Goal: Transaction & Acquisition: Purchase product/service

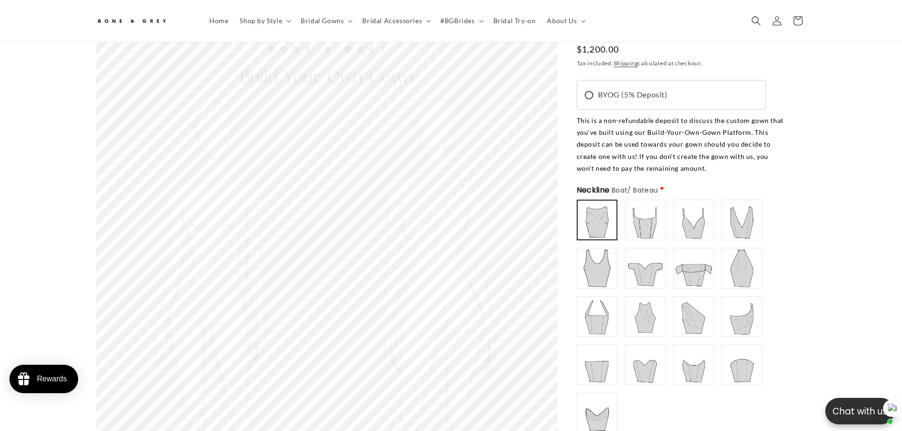
scroll to position [89, 0]
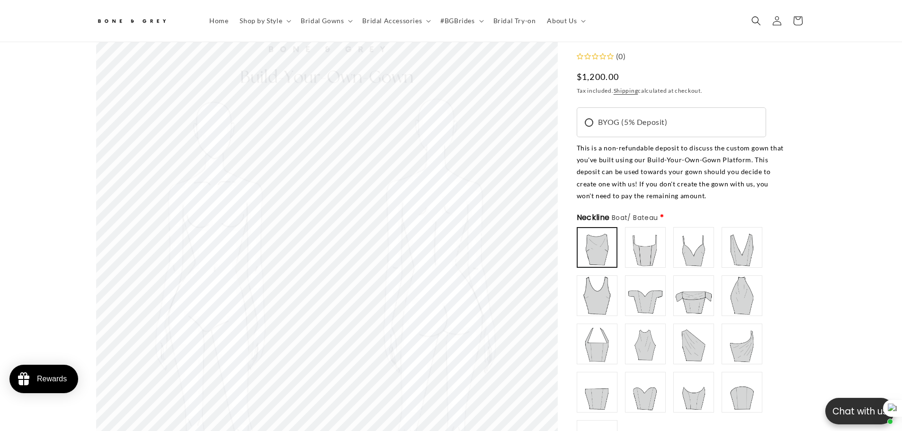
click at [608, 258] on img at bounding box center [596, 247] width 37 height 37
type input "**********"
click at [605, 253] on img at bounding box center [597, 248] width 38 height 38
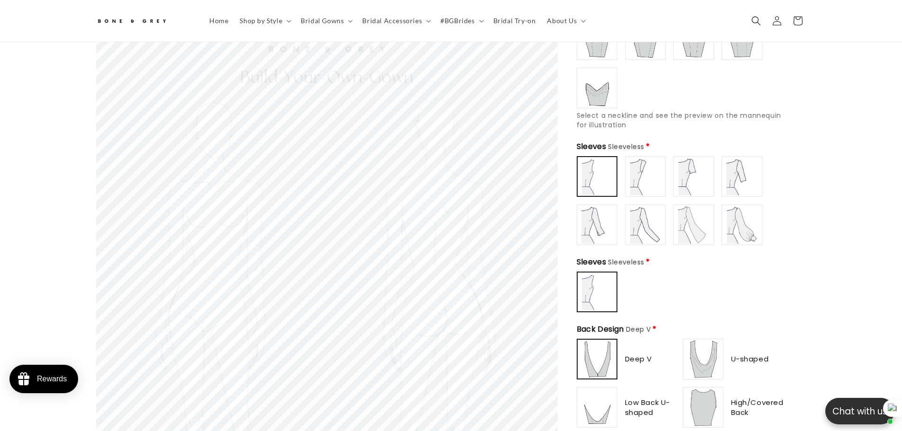
scroll to position [657, 0]
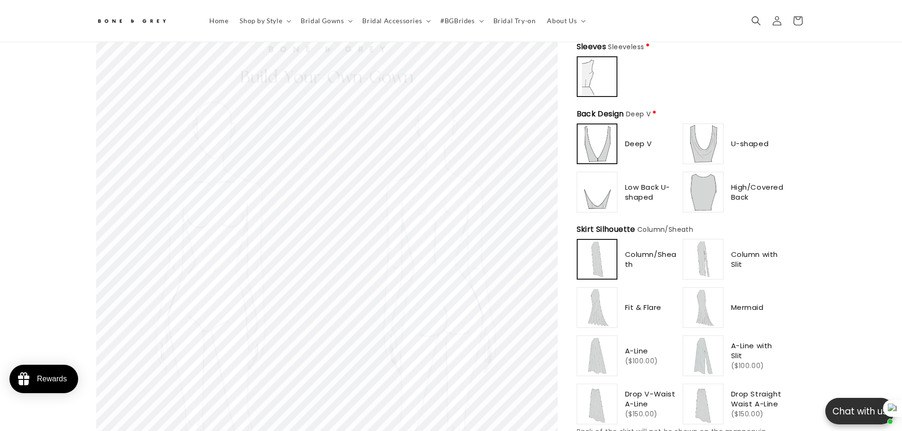
click at [609, 265] on img at bounding box center [596, 259] width 37 height 37
click at [604, 264] on img at bounding box center [597, 259] width 38 height 38
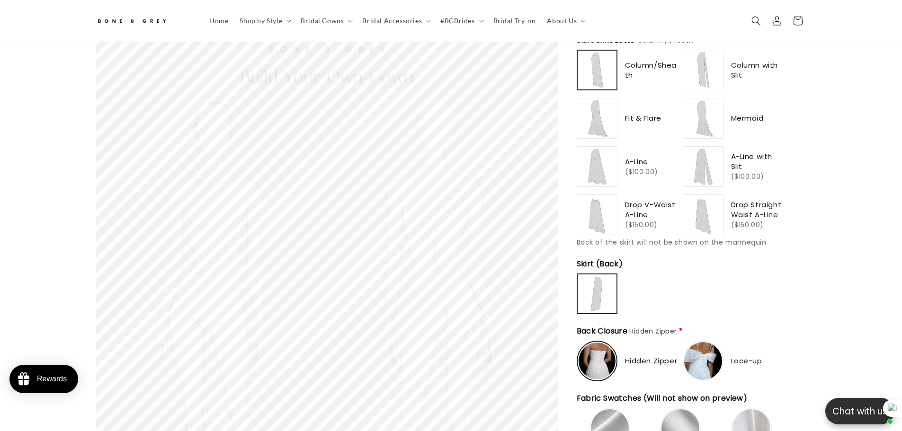
click at [590, 199] on img at bounding box center [597, 215] width 38 height 38
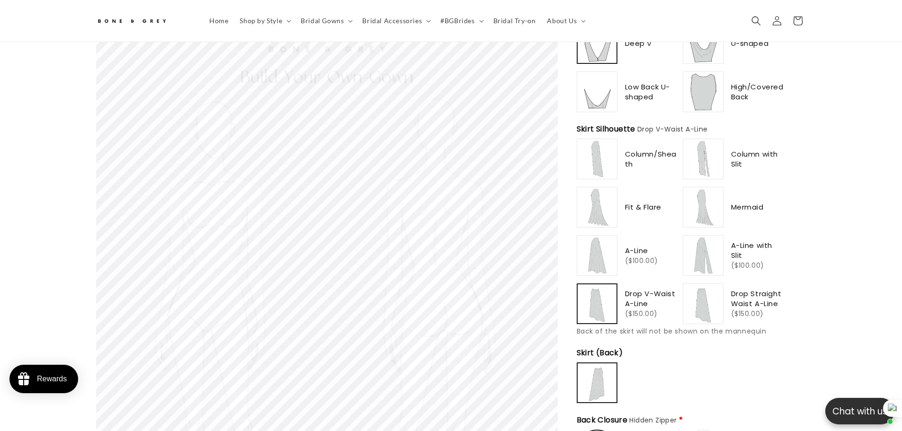
scroll to position [752, 0]
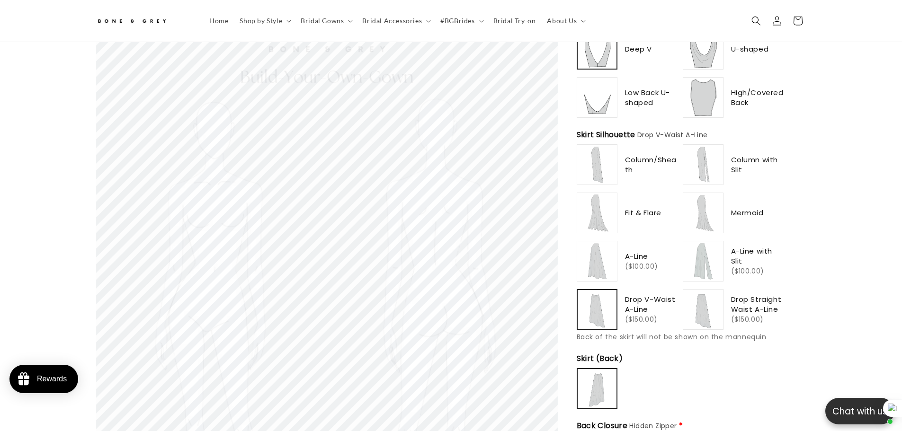
click at [590, 160] on img at bounding box center [597, 165] width 38 height 38
click at [708, 273] on img at bounding box center [703, 261] width 38 height 38
type input "**********"
click at [600, 265] on img at bounding box center [597, 261] width 38 height 38
click at [600, 265] on img at bounding box center [596, 261] width 37 height 37
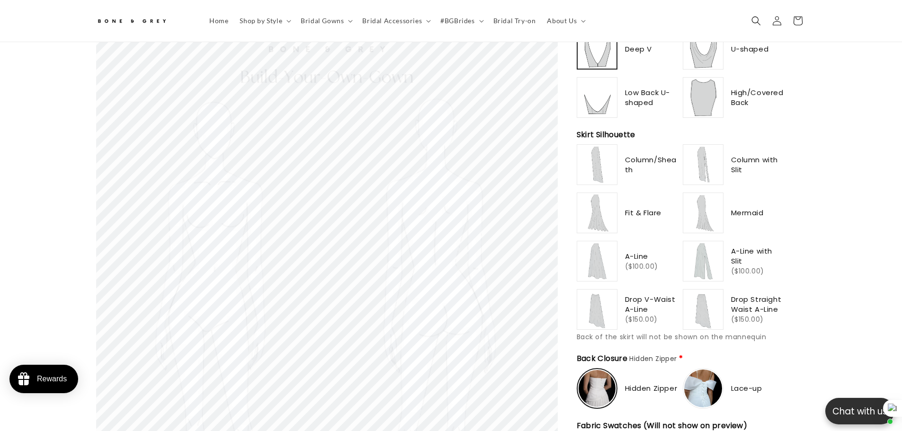
click at [600, 265] on img at bounding box center [597, 261] width 38 height 38
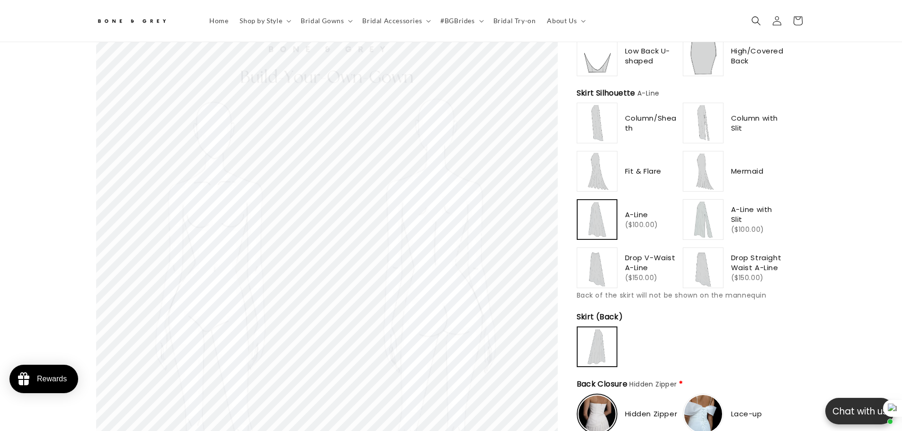
scroll to position [799, 0]
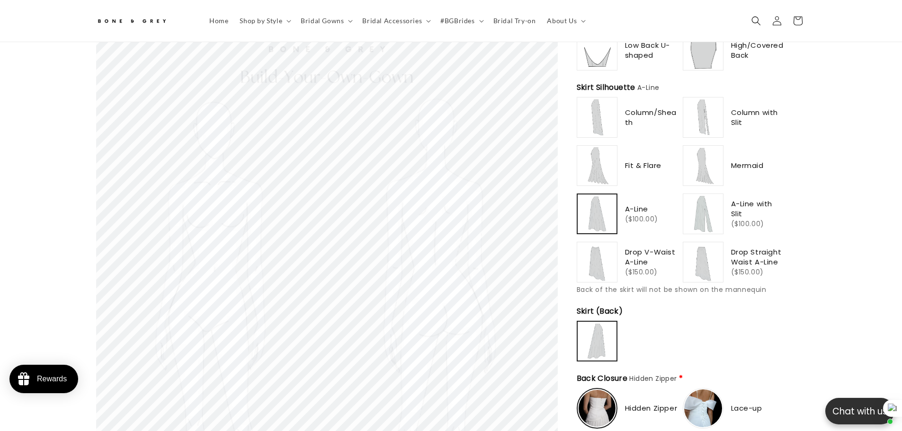
type input "**********"
click at [600, 265] on img at bounding box center [597, 262] width 38 height 38
click at [600, 265] on img at bounding box center [596, 262] width 37 height 37
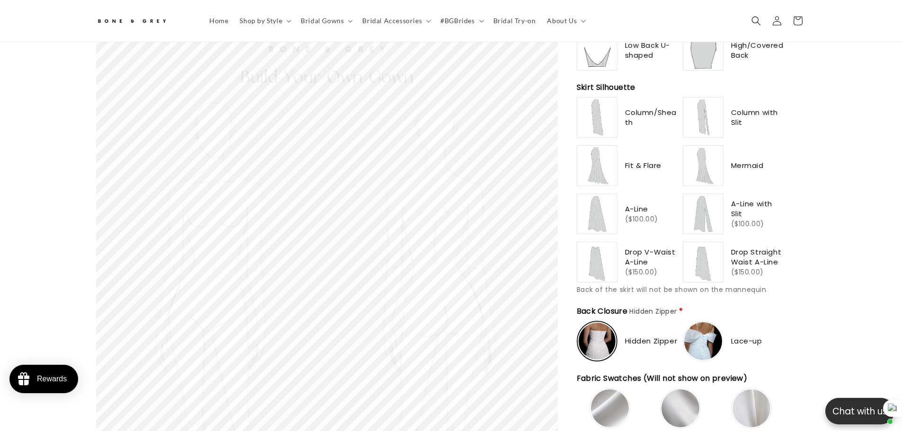
type input "**********"
click at [600, 265] on img at bounding box center [597, 262] width 38 height 38
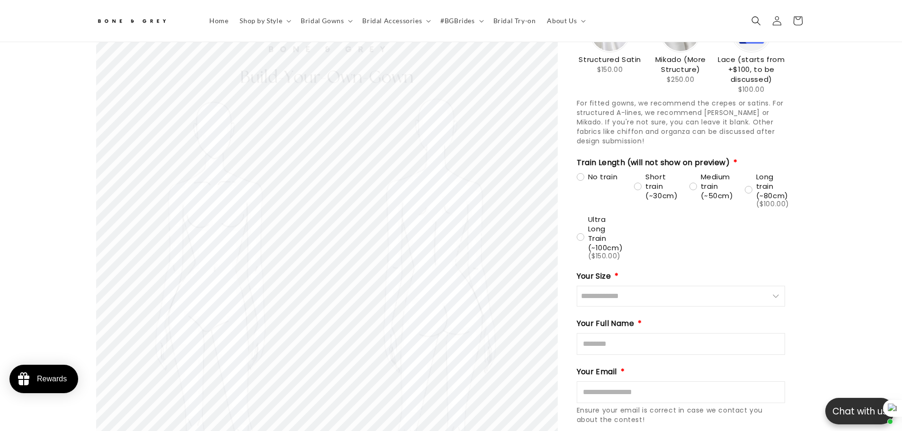
scroll to position [1415, 0]
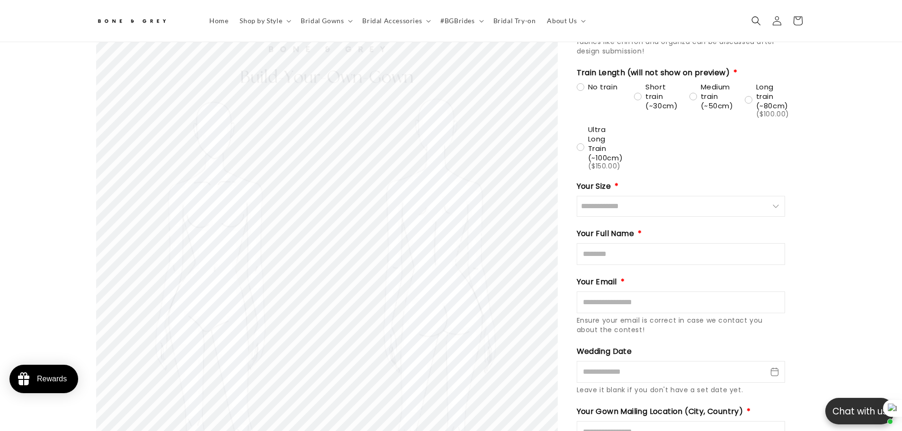
click at [658, 196] on input "Size" at bounding box center [680, 206] width 208 height 21
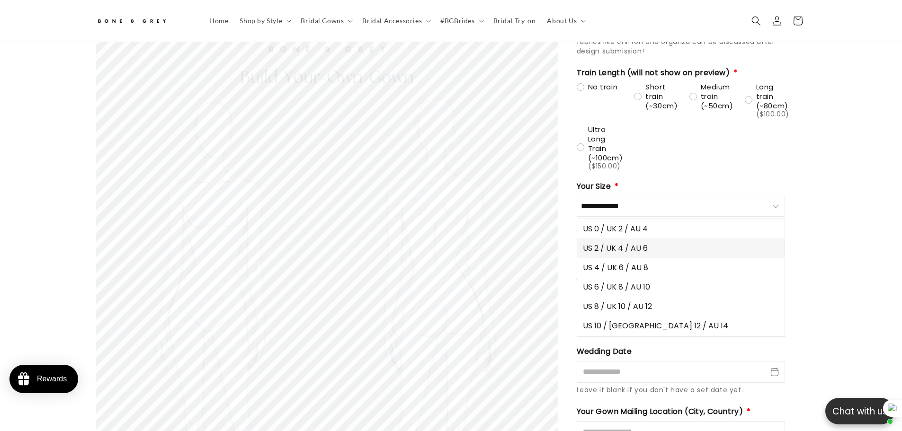
drag, startPoint x: 624, startPoint y: 246, endPoint x: 622, endPoint y: 239, distance: 6.9
click at [623, 246] on button "US 2 / UK 4 / AU 6" at bounding box center [680, 248] width 207 height 19
type input "**********"
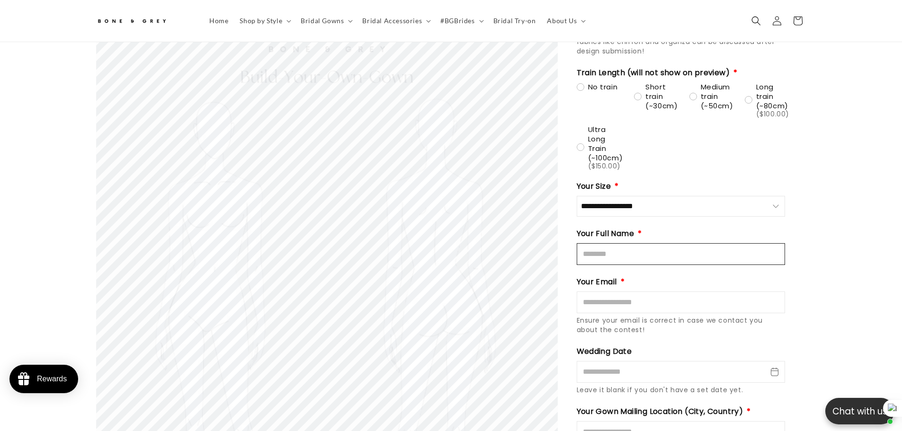
click at [622, 243] on input "Full Name" at bounding box center [680, 254] width 208 height 22
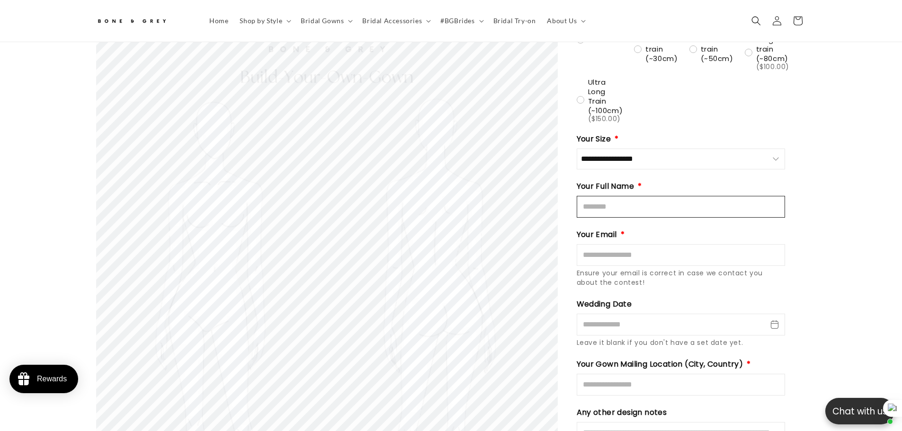
scroll to position [0, 521]
click at [628, 199] on input "Full Name" at bounding box center [680, 207] width 208 height 22
type input "**********"
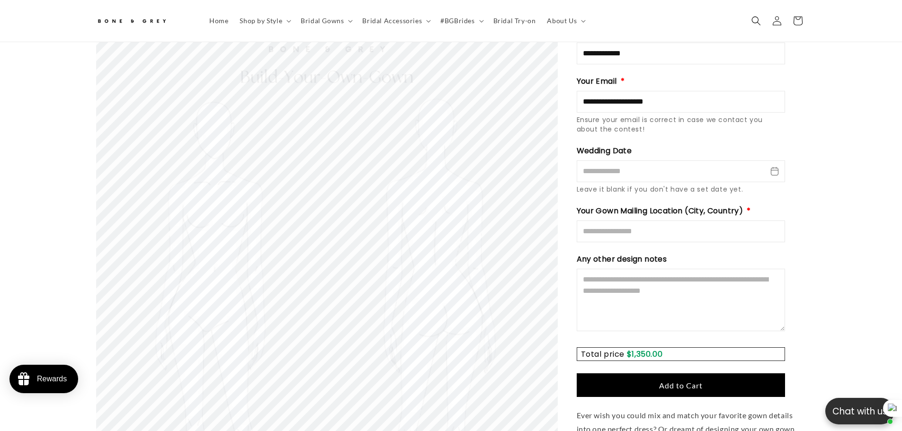
scroll to position [1651, 0]
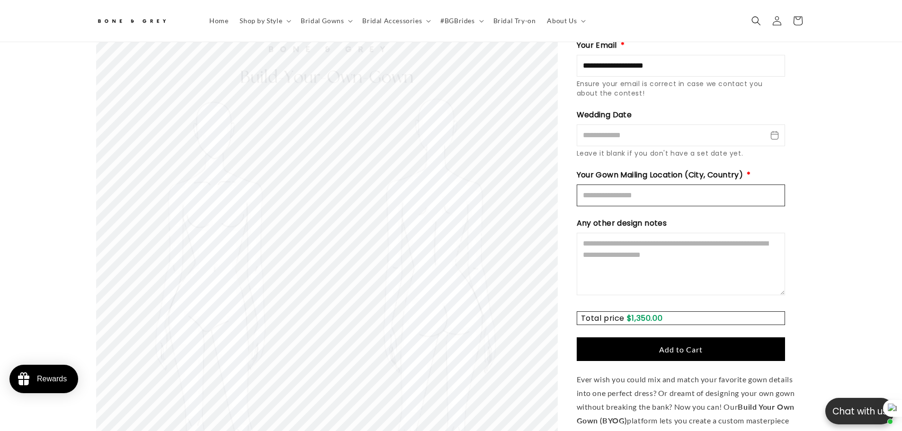
click at [662, 187] on input "Mailing Location" at bounding box center [680, 196] width 208 height 22
type input "*********"
click at [644, 239] on textarea "Design Notes" at bounding box center [680, 264] width 208 height 62
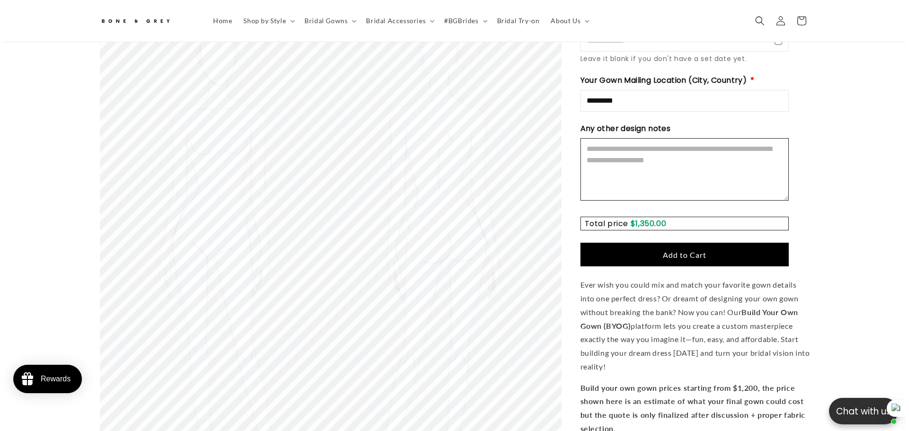
scroll to position [0, 0]
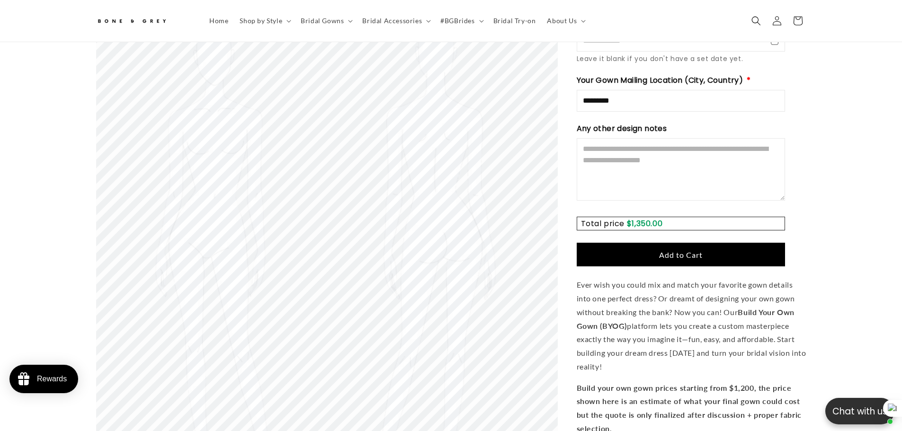
click at [675, 250] on span "Add to Cart" at bounding box center [681, 254] width 44 height 9
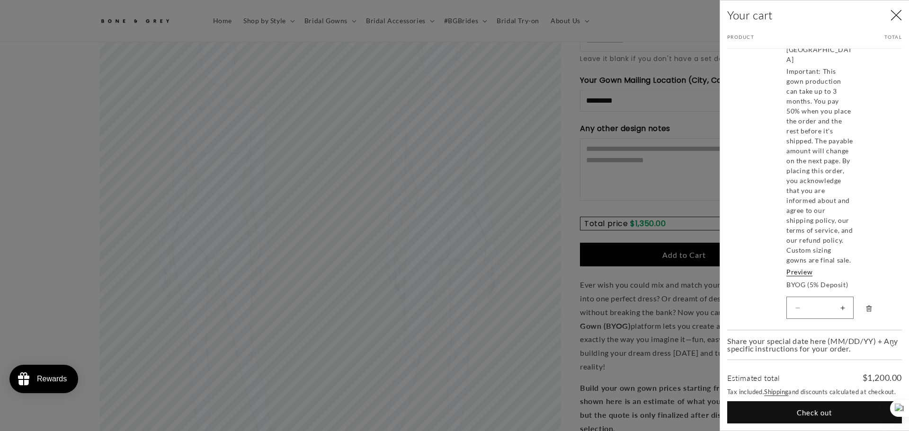
click at [671, 354] on div at bounding box center [454, 215] width 909 height 431
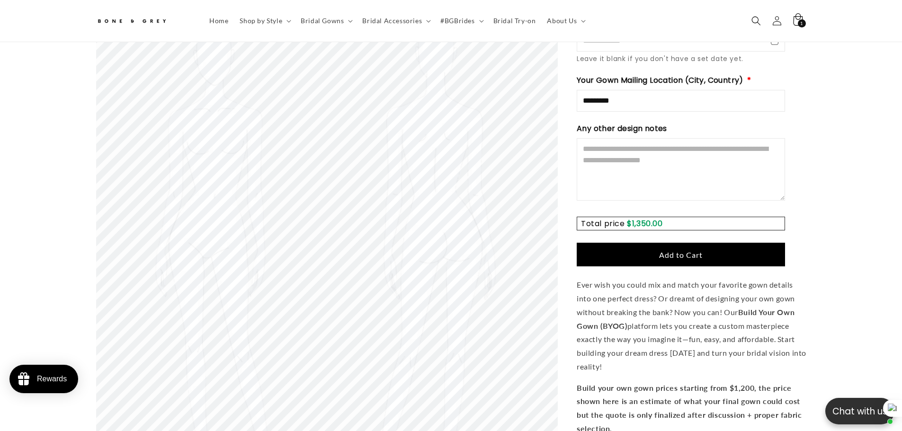
click at [799, 21] on div "1 1 item" at bounding box center [801, 23] width 8 height 8
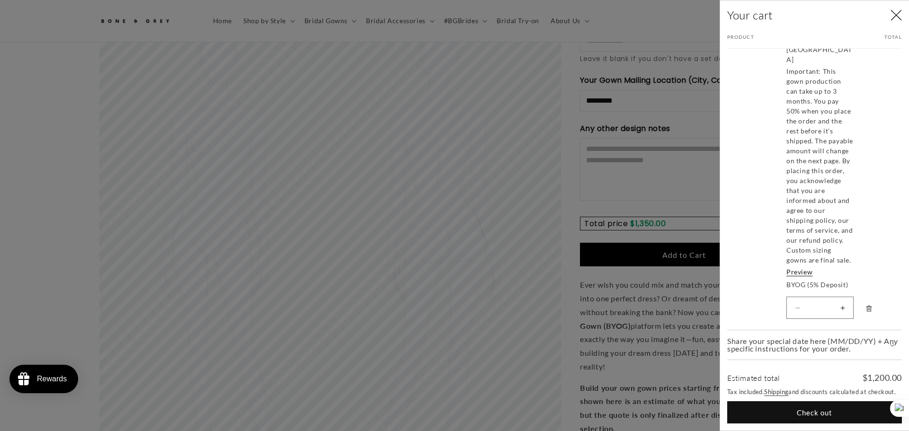
click at [811, 344] on span "Share your special date here (MM/DD/YY) + Any specific instructions for your or…" at bounding box center [814, 344] width 175 height 15
click at [786, 291] on span "Share your special date here (MM/DD/YY) + Any specific instructions for your or…" at bounding box center [814, 289] width 175 height 15
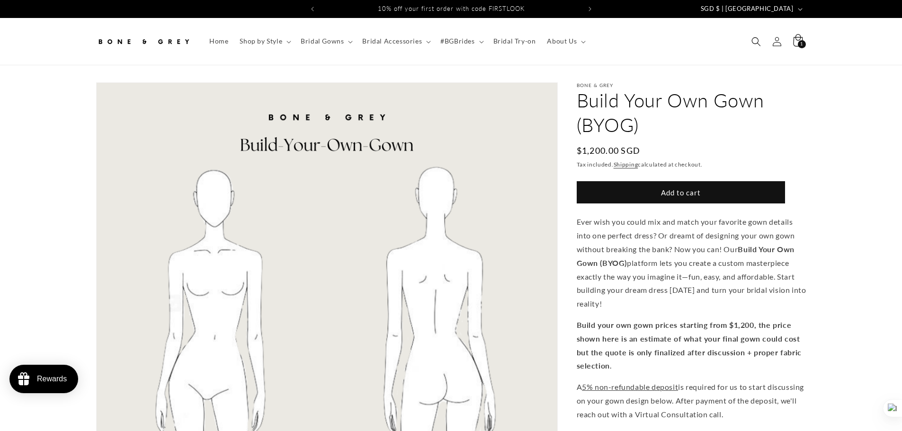
click at [793, 44] on icon at bounding box center [797, 41] width 22 height 22
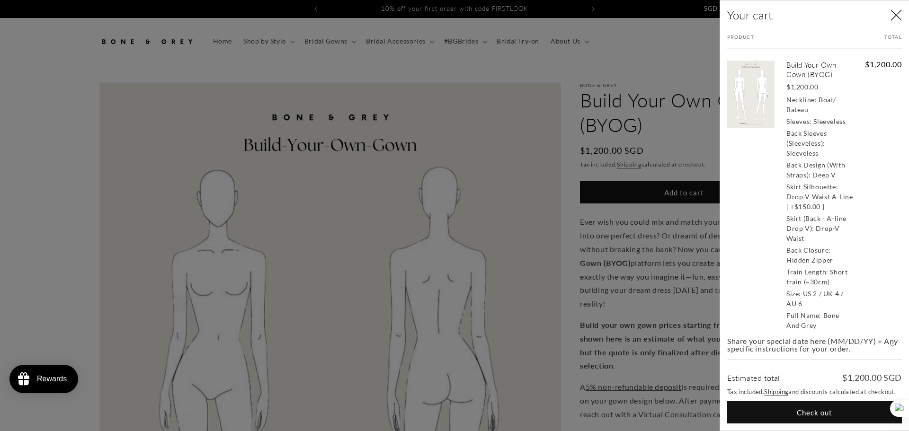
click at [787, 415] on button "Check out" at bounding box center [814, 412] width 175 height 22
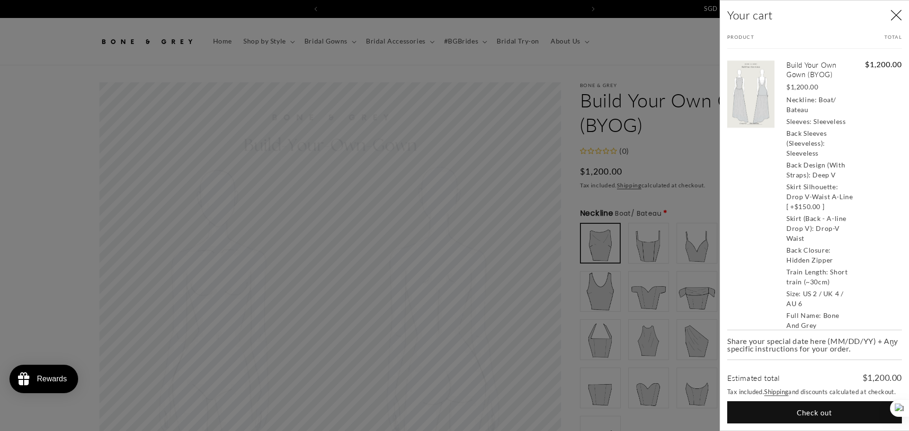
scroll to position [0, 260]
drag, startPoint x: 789, startPoint y: 416, endPoint x: 682, endPoint y: 196, distance: 243.8
click at [789, 416] on button "Check out" at bounding box center [814, 412] width 175 height 22
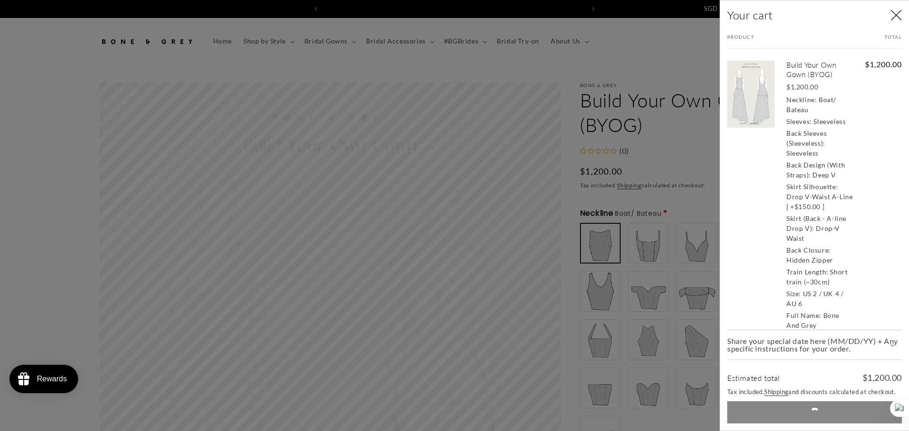
scroll to position [0, 521]
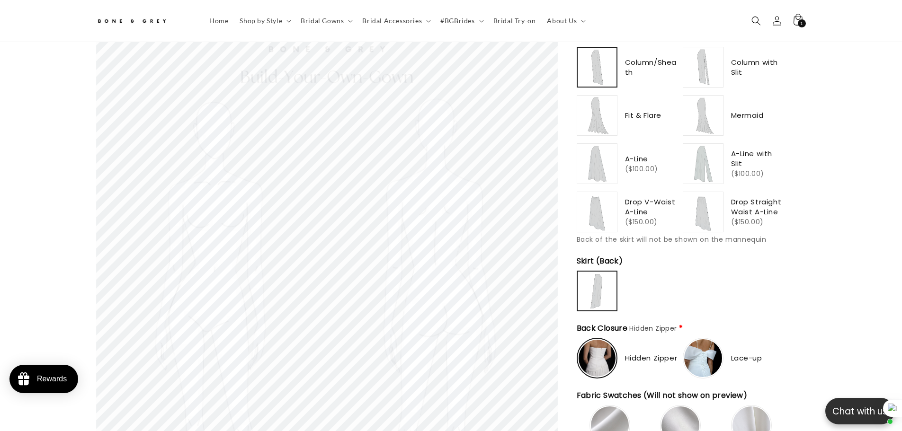
scroll to position [799, 0]
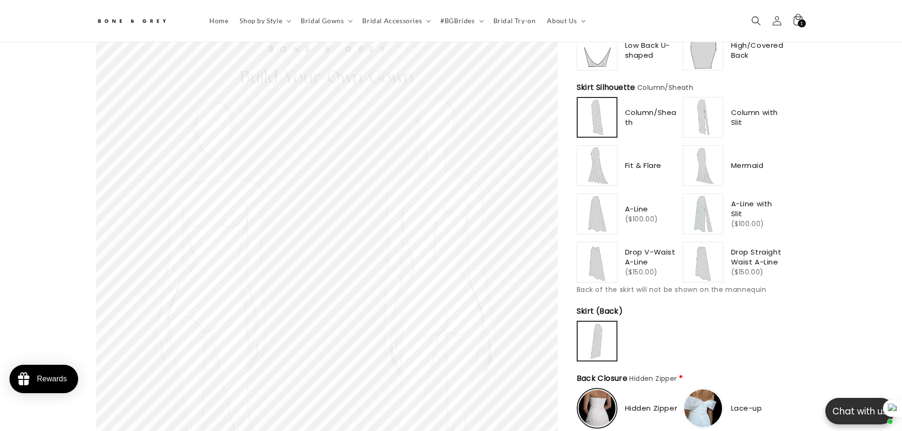
click at [595, 206] on img at bounding box center [597, 214] width 38 height 38
click at [593, 171] on img at bounding box center [597, 166] width 38 height 38
click at [596, 117] on img at bounding box center [597, 117] width 38 height 38
click at [704, 117] on img at bounding box center [703, 117] width 38 height 38
click at [597, 165] on img at bounding box center [597, 166] width 38 height 38
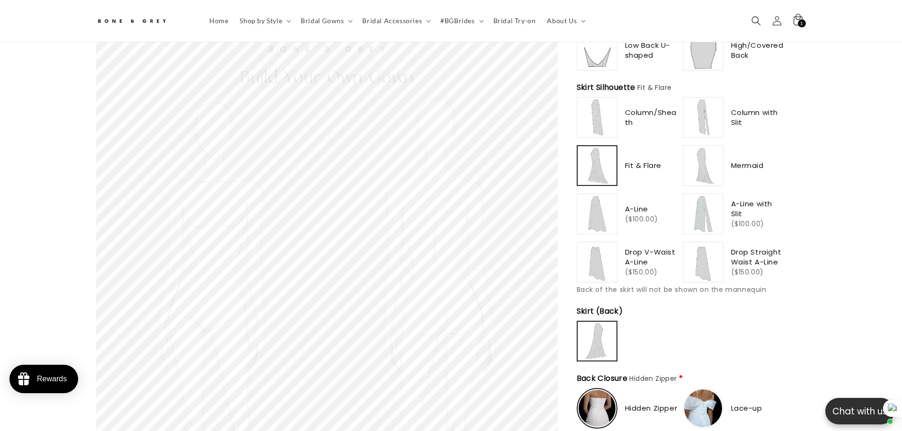
scroll to position [0, 0]
click at [703, 171] on img at bounding box center [703, 166] width 38 height 38
click at [582, 221] on img at bounding box center [597, 214] width 38 height 38
click at [713, 212] on img at bounding box center [703, 214] width 38 height 38
click at [594, 263] on img at bounding box center [597, 262] width 38 height 38
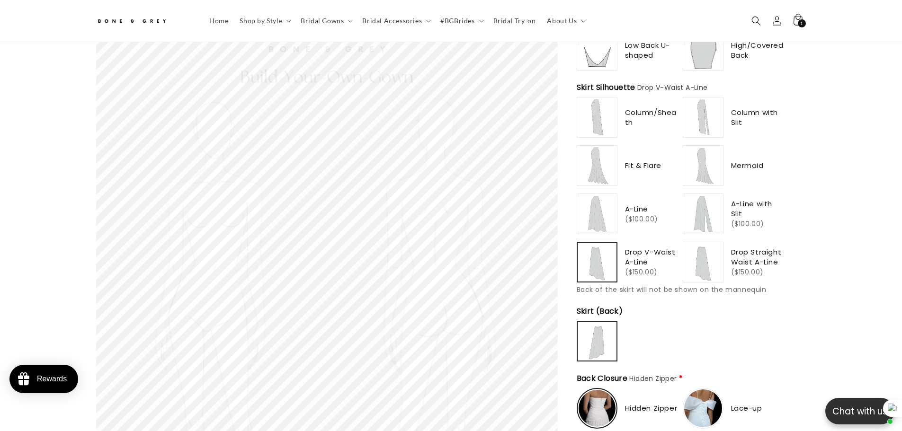
click at [710, 263] on img at bounding box center [703, 262] width 38 height 38
click at [597, 210] on img at bounding box center [597, 214] width 38 height 38
click at [715, 171] on img at bounding box center [703, 166] width 38 height 38
type input "**********"
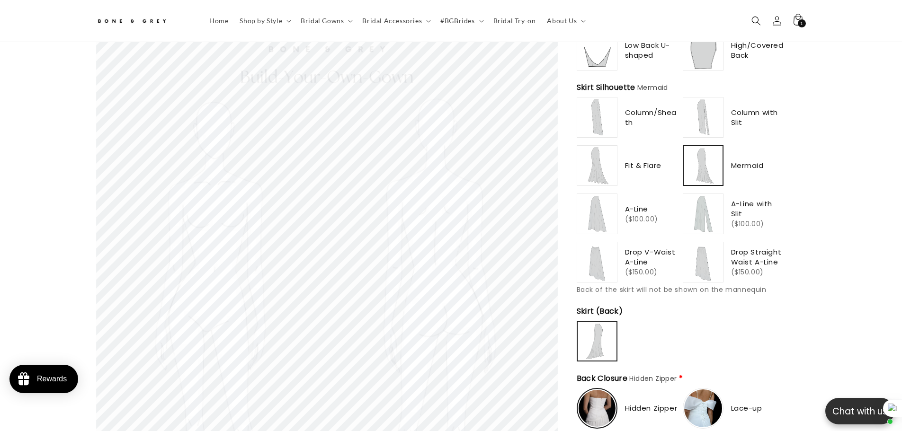
click at [616, 179] on div at bounding box center [597, 166] width 40 height 40
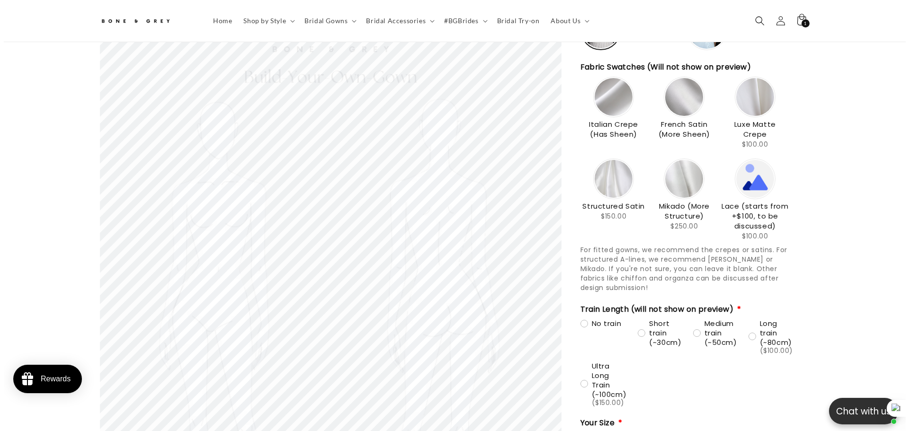
scroll to position [1509, 0]
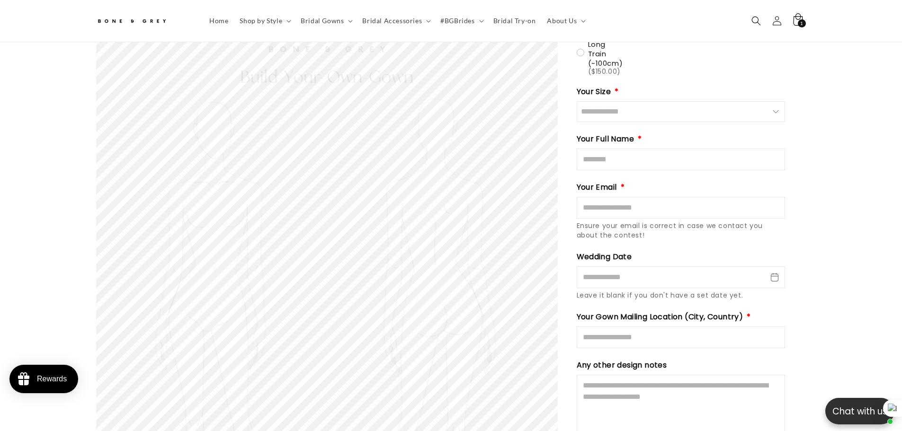
click at [795, 22] on icon at bounding box center [797, 20] width 22 height 22
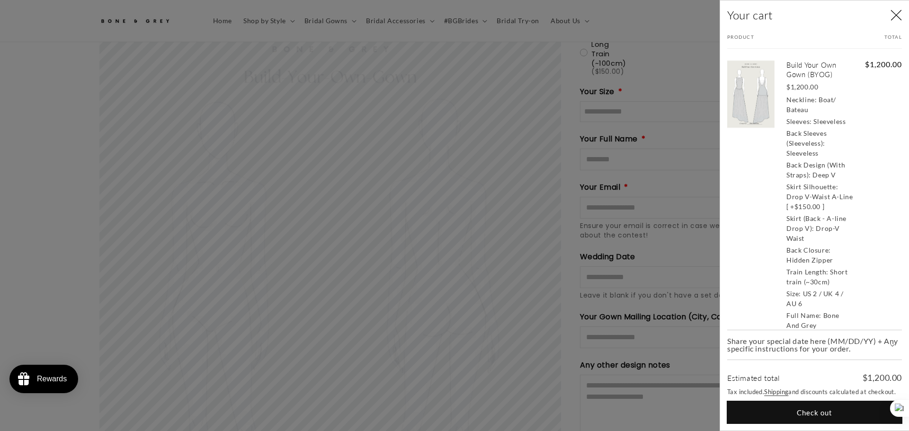
click at [751, 412] on button "Check out" at bounding box center [814, 412] width 175 height 22
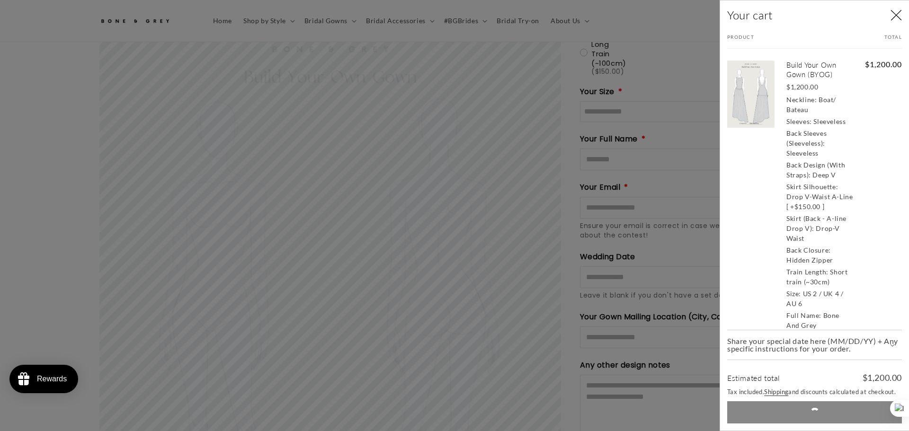
scroll to position [0, 521]
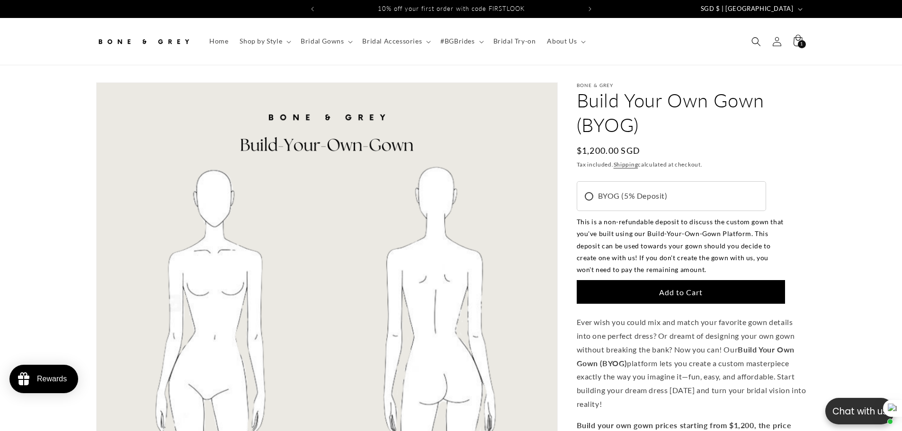
click at [732, 263] on div "Bone & Grey Build Your Own Gown (BYOG) Build Your Own Gown (BYOG) Regular price…" at bounding box center [681, 413] width 248 height 662
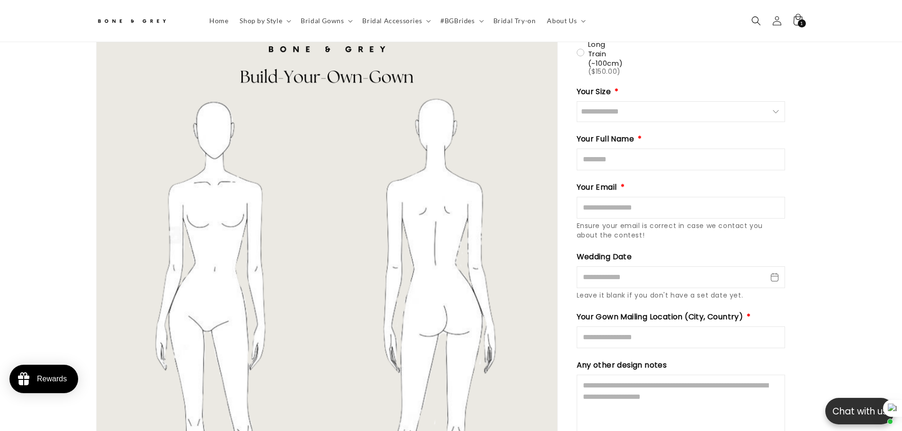
scroll to position [64, 0]
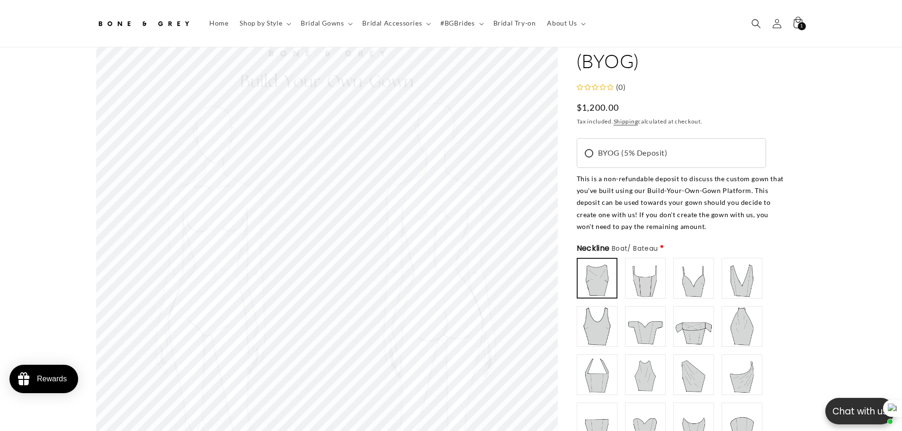
drag, startPoint x: 708, startPoint y: 283, endPoint x: 712, endPoint y: 290, distance: 8.7
click at [705, 232] on div "This is a non-refundable deposit to discuss the custom gown that you've built u…" at bounding box center [680, 203] width 208 height 60
click at [715, 232] on div "This is a non-refundable deposit to discuss the custom gown that you've built u…" at bounding box center [680, 203] width 208 height 60
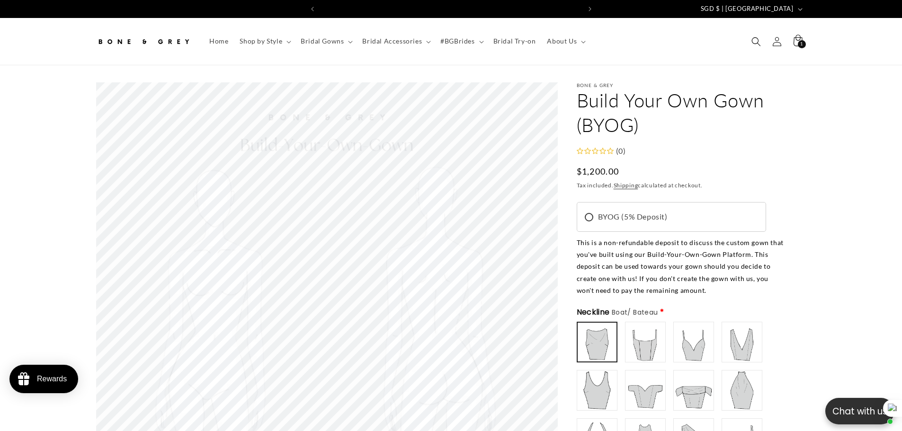
scroll to position [0, 260]
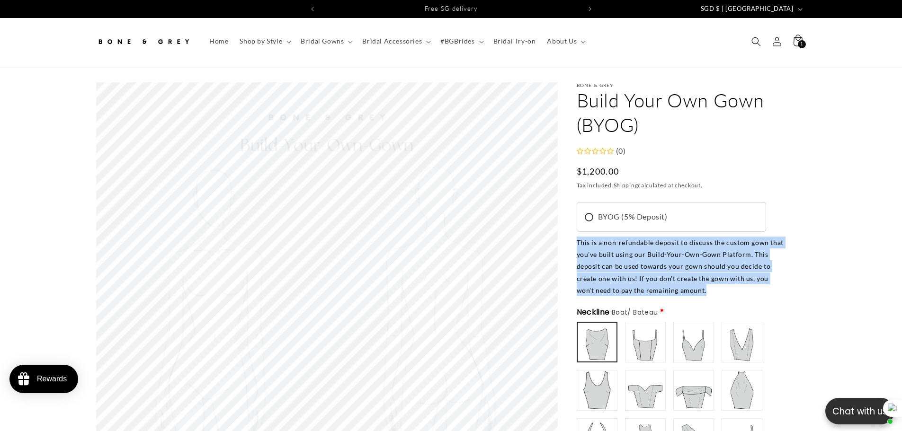
drag, startPoint x: 709, startPoint y: 291, endPoint x: 566, endPoint y: 244, distance: 151.3
copy div "This is a non-refundable deposit to discuss the custom gown that you've built u…"
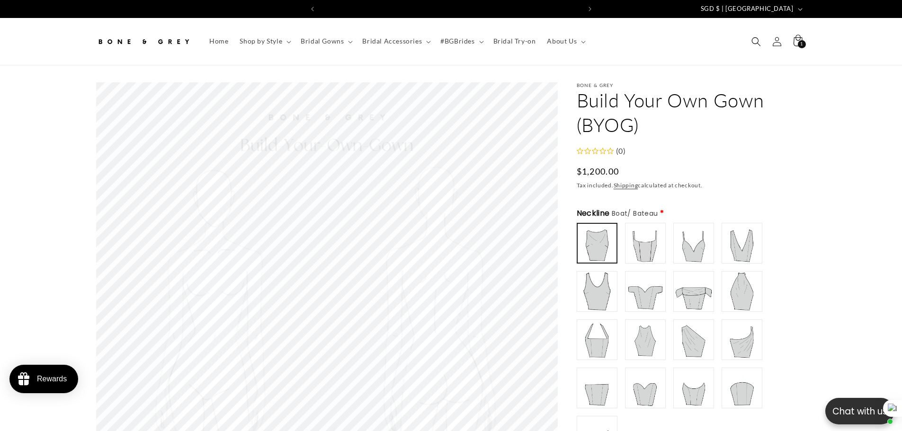
scroll to position [0, 260]
click at [795, 43] on icon at bounding box center [797, 41] width 22 height 22
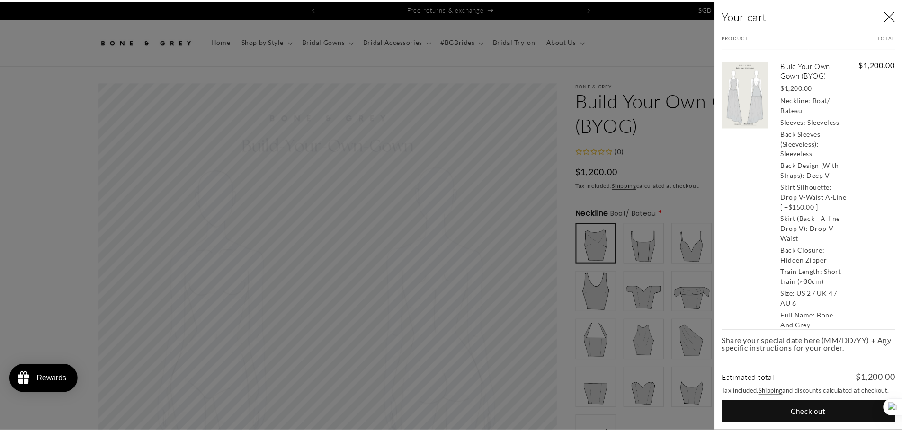
scroll to position [329, 0]
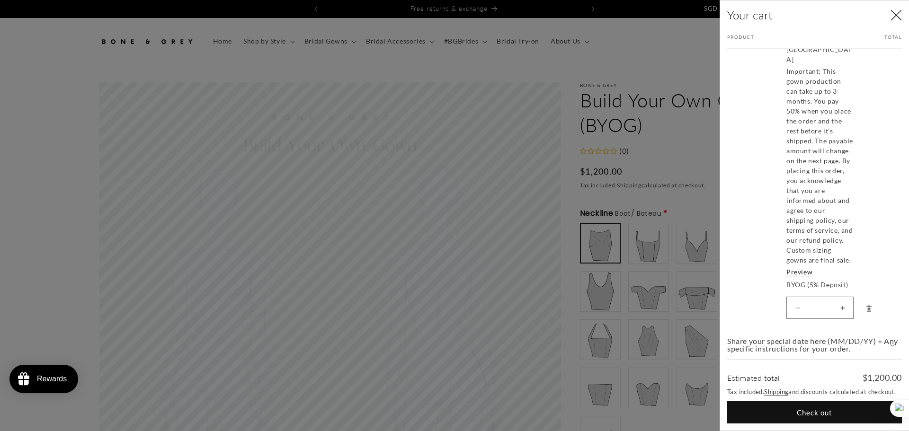
click at [673, 169] on div at bounding box center [454, 215] width 909 height 431
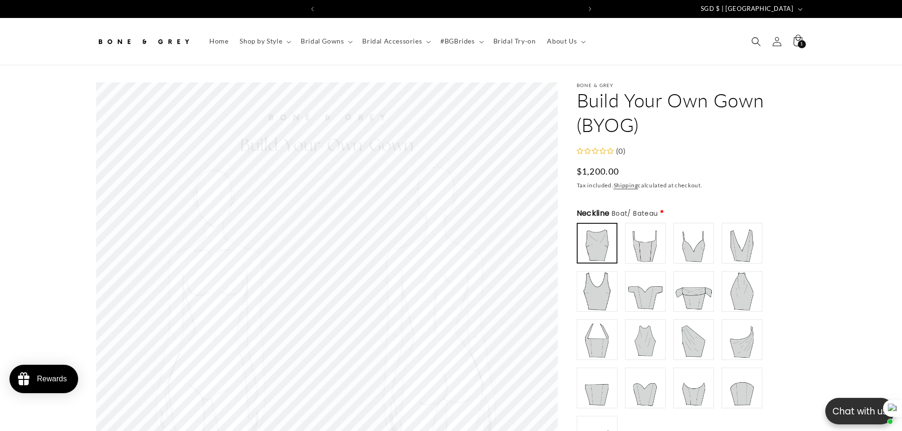
scroll to position [0, 0]
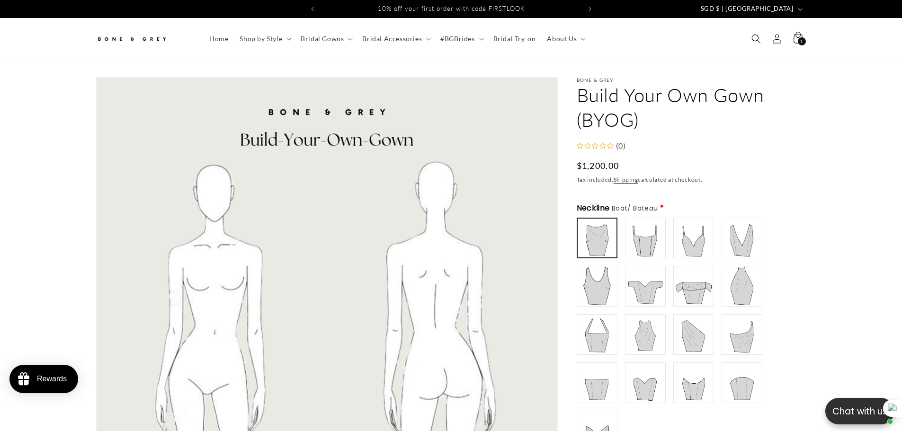
scroll to position [231, 0]
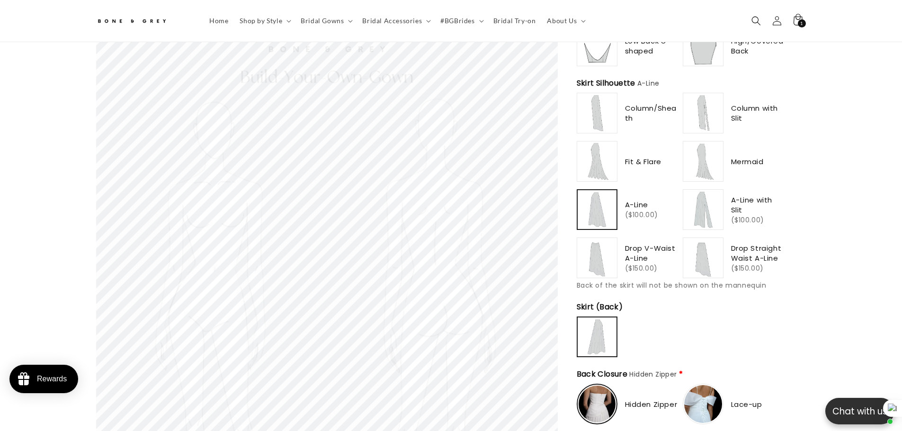
click at [589, 165] on img at bounding box center [597, 161] width 38 height 38
click at [601, 209] on img at bounding box center [597, 210] width 38 height 38
click at [599, 95] on img at bounding box center [597, 113] width 38 height 38
click at [725, 114] on div "Column with Slit" at bounding box center [733, 113] width 102 height 41
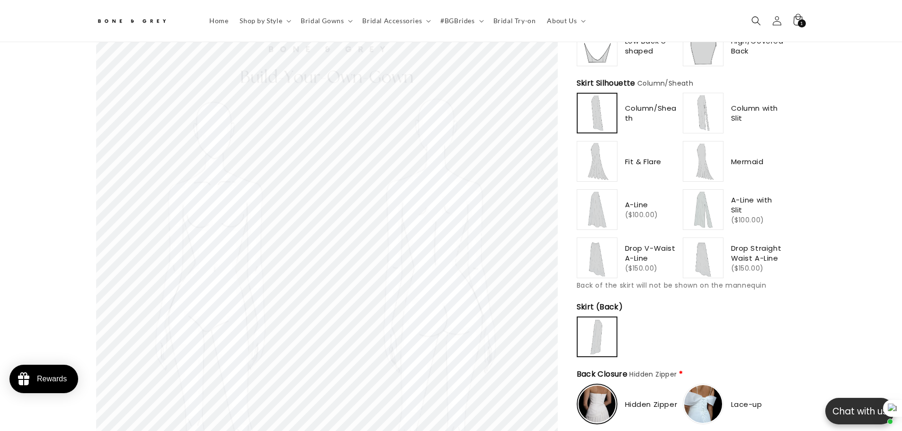
type input "**********"
click at [589, 162] on img at bounding box center [597, 161] width 38 height 38
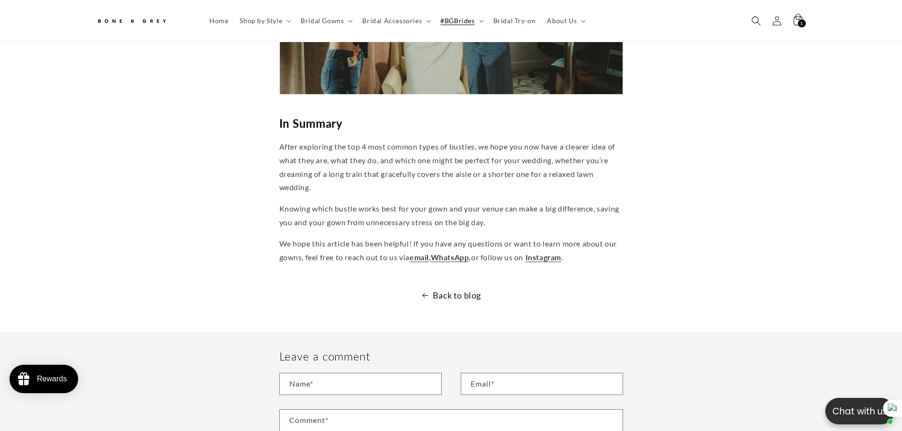
scroll to position [3544, 0]
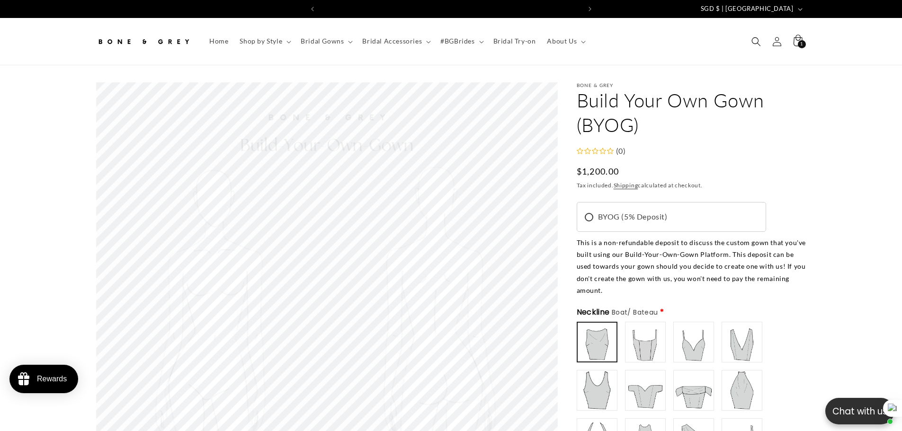
scroll to position [0, 521]
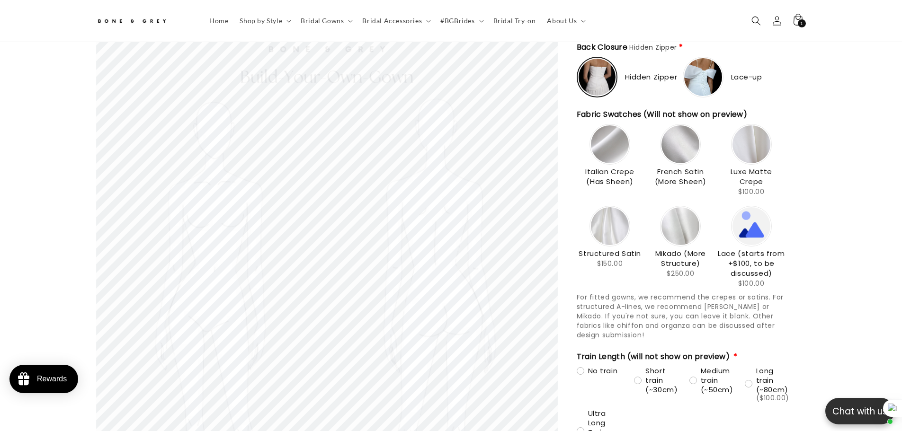
scroll to position [0, 521]
click at [575, 256] on div "Bone & Grey Build Your Own Gown (BYOG) Build Your Own Gown (BYOG) (0) Regular p…" at bounding box center [681, 78] width 248 height 2262
